Goal: Task Accomplishment & Management: Use online tool/utility

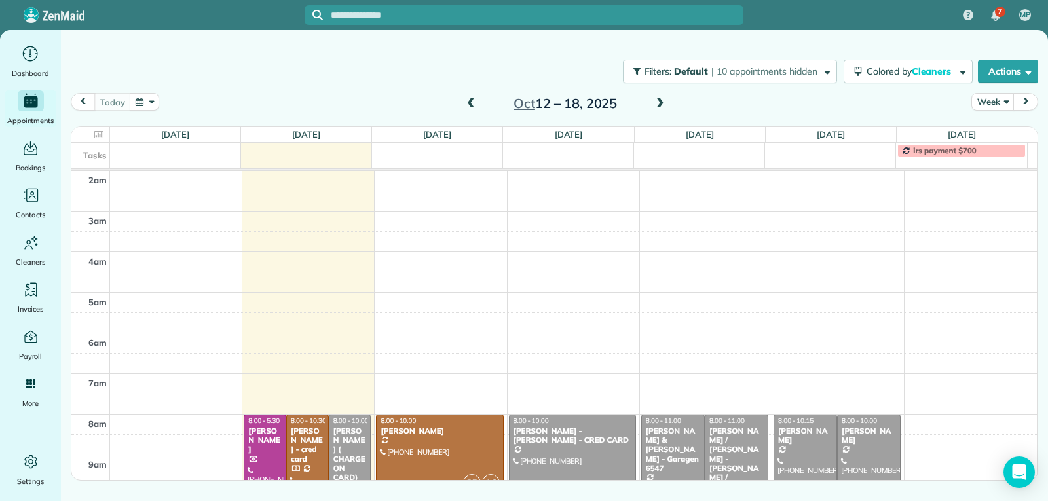
scroll to position [189, 0]
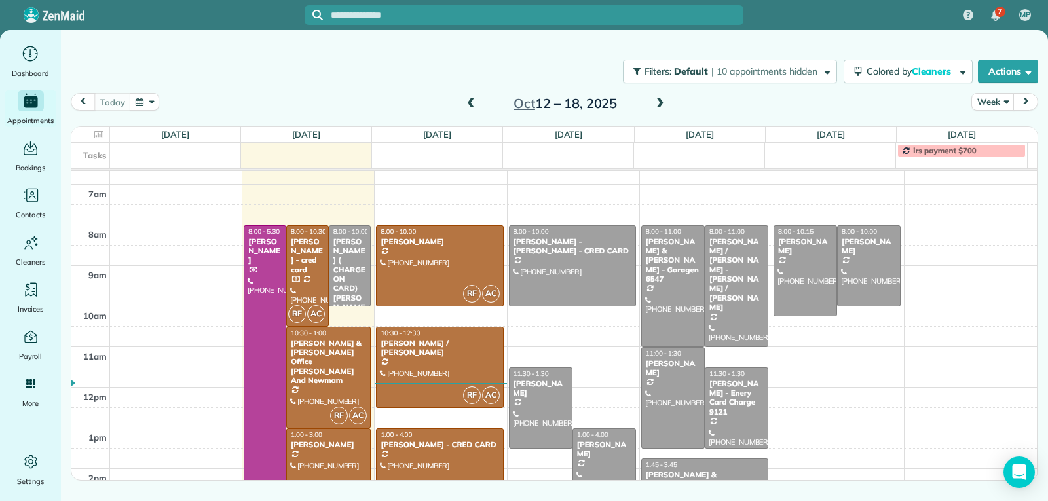
click at [732, 309] on div at bounding box center [736, 286] width 62 height 121
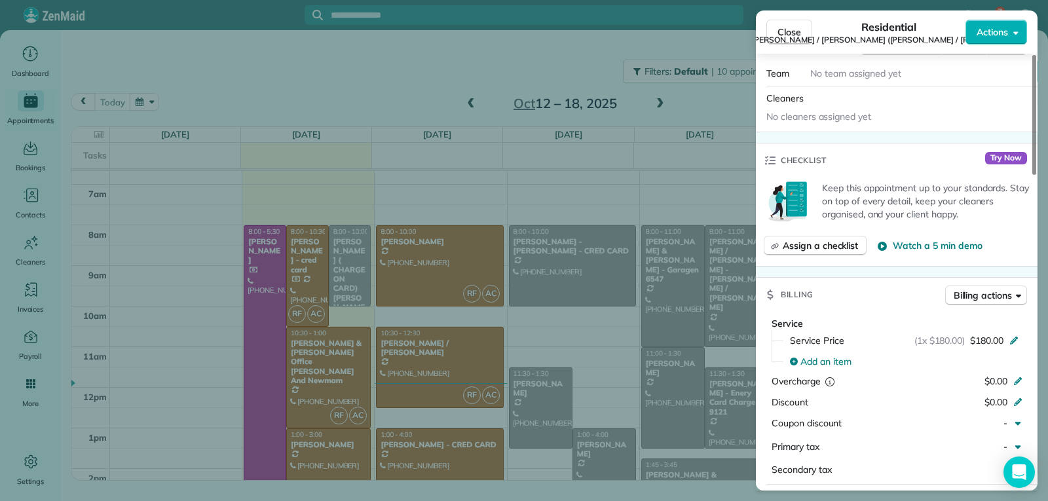
scroll to position [392, 0]
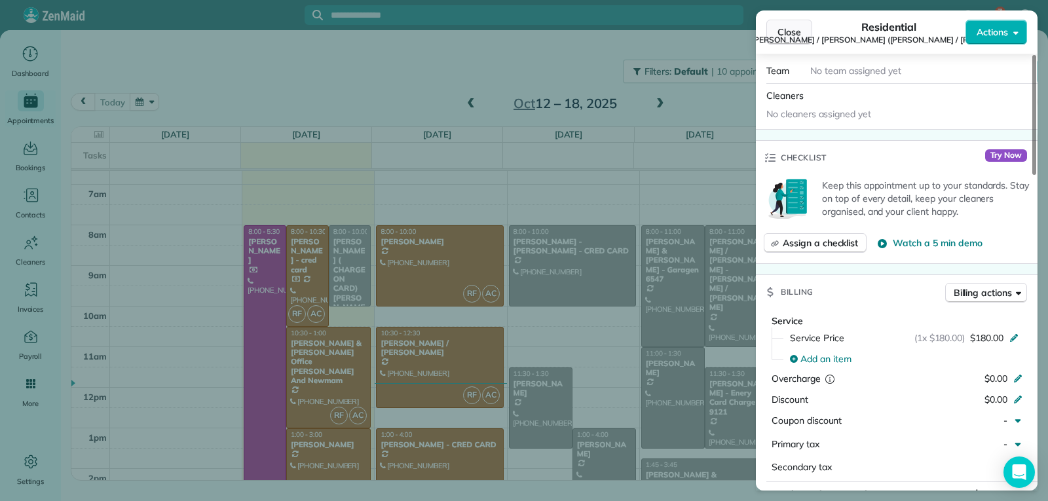
click at [788, 33] on span "Close" at bounding box center [789, 32] width 24 height 13
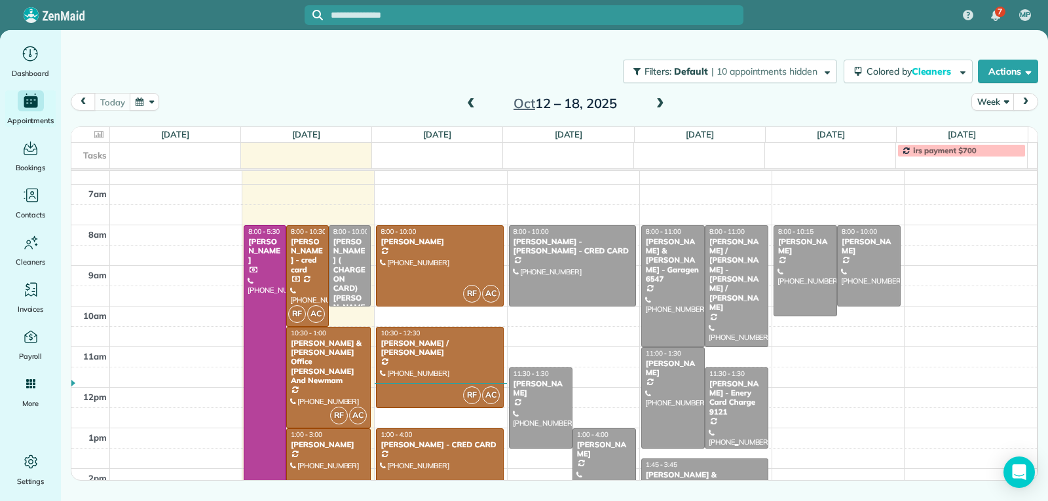
click at [733, 401] on div "[PERSON_NAME] - Enery Card Charge 9121" at bounding box center [737, 398] width 56 height 38
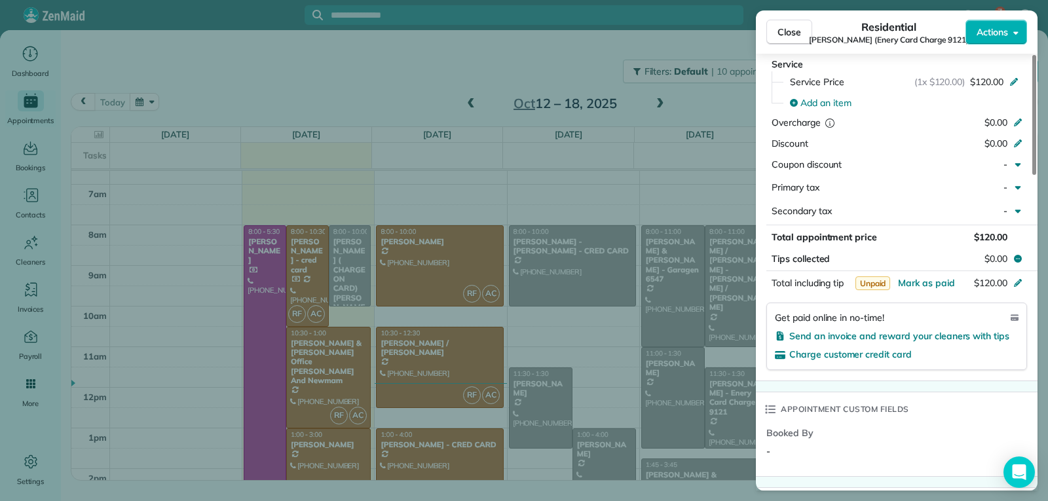
scroll to position [724, 0]
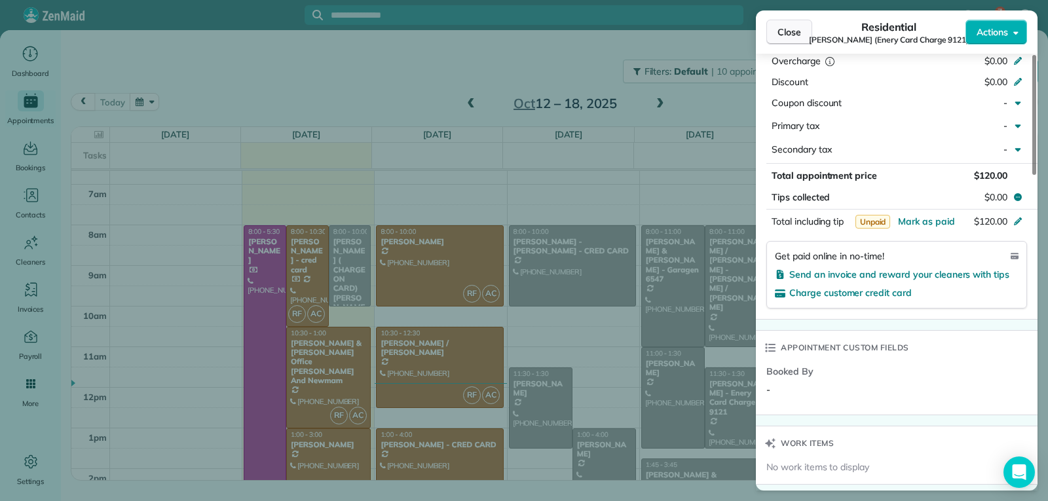
click at [775, 35] on button "Close" at bounding box center [789, 32] width 46 height 25
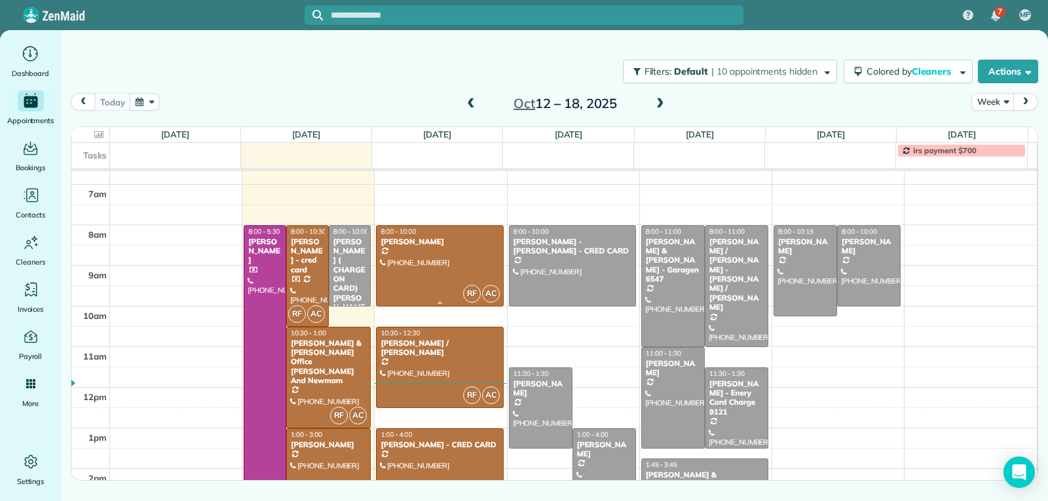
click at [444, 273] on div at bounding box center [440, 266] width 126 height 80
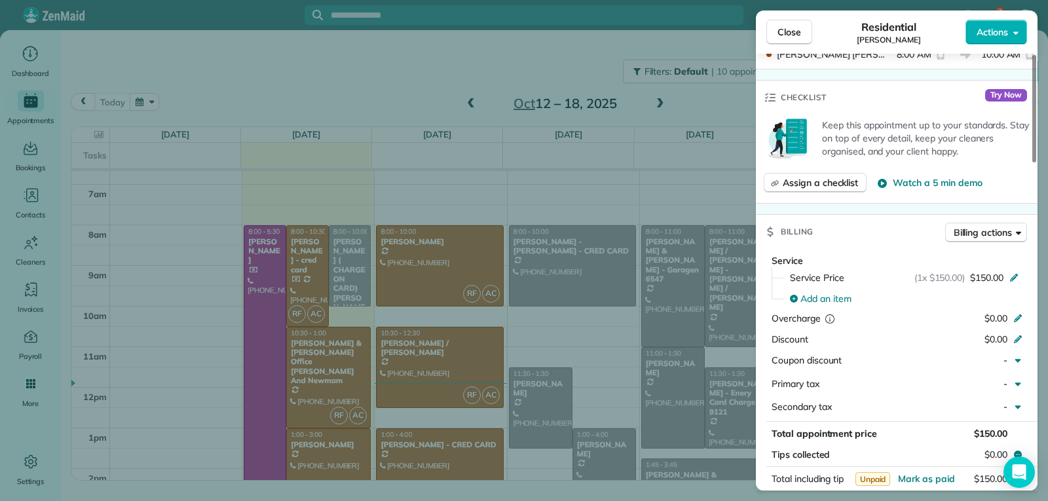
scroll to position [598, 0]
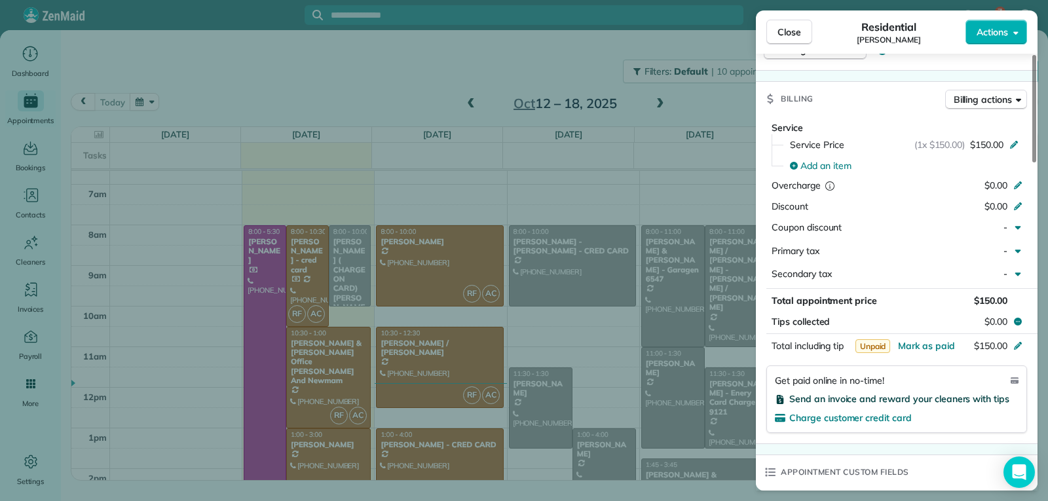
click at [843, 402] on span "Send an invoice and reward your cleaners with tips" at bounding box center [899, 399] width 220 height 12
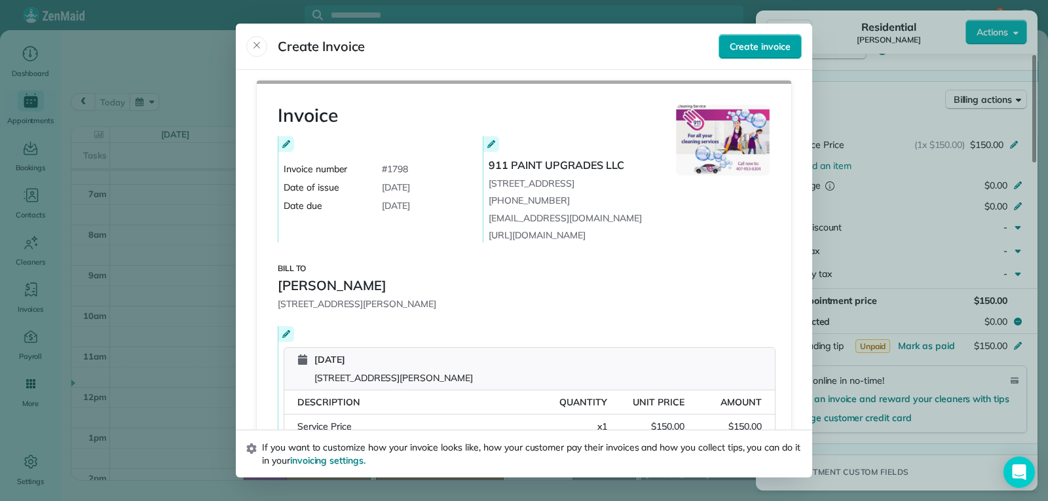
click at [740, 38] on button "Create invoice" at bounding box center [759, 46] width 83 height 25
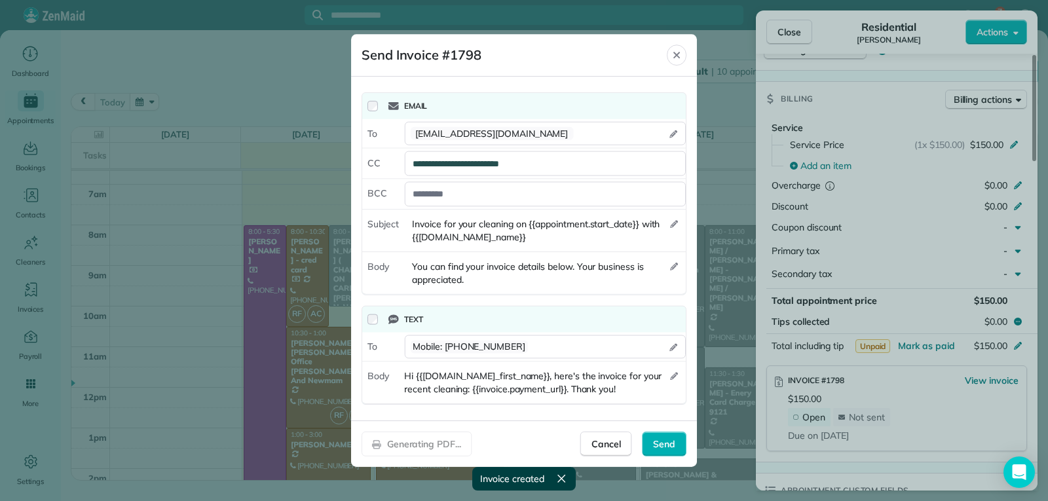
click at [792, 31] on div at bounding box center [524, 250] width 1048 height 501
click at [674, 444] on span "Send" at bounding box center [665, 444] width 22 height 13
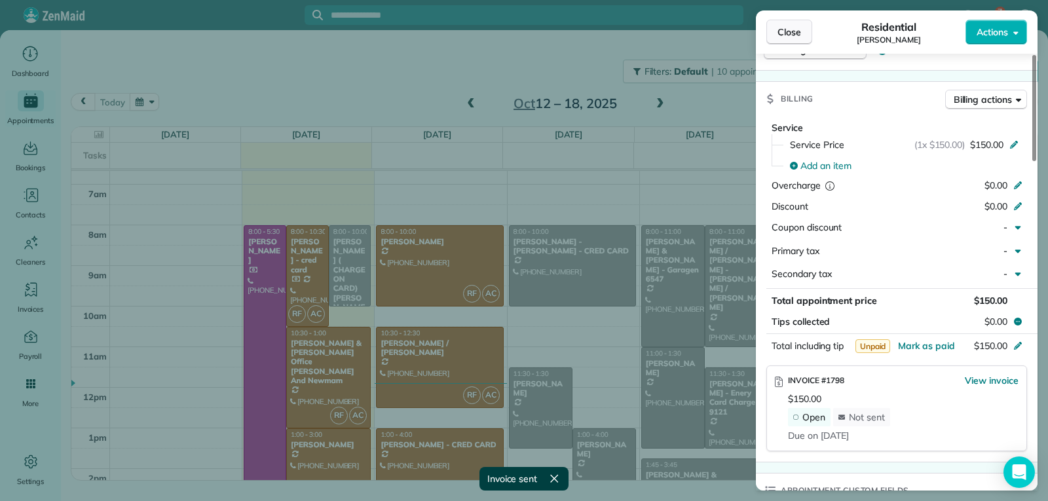
click at [787, 37] on span "Close" at bounding box center [789, 32] width 24 height 13
